Goal: Task Accomplishment & Management: Complete application form

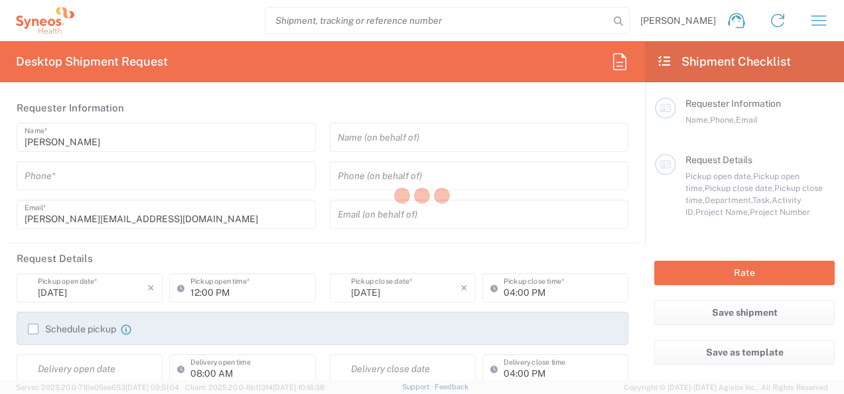
type input "6052"
type input "[US_STATE]"
type input "[GEOGRAPHIC_DATA]"
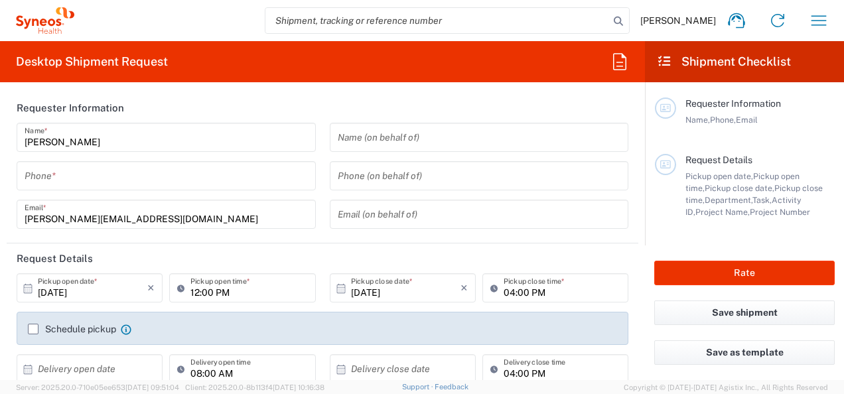
type input "Syneos Health Commercial Servi- [GEOGRAPHIC_DATA] [GEOGRAPHIC_DATA]"
click at [501, 98] on header "Requester Information" at bounding box center [322, 108] width 631 height 30
drag, startPoint x: 204, startPoint y: 99, endPoint x: 452, endPoint y: 5, distance: 265.7
click at [204, 99] on header "Requester Information" at bounding box center [322, 108] width 631 height 30
